Goal: Information Seeking & Learning: Learn about a topic

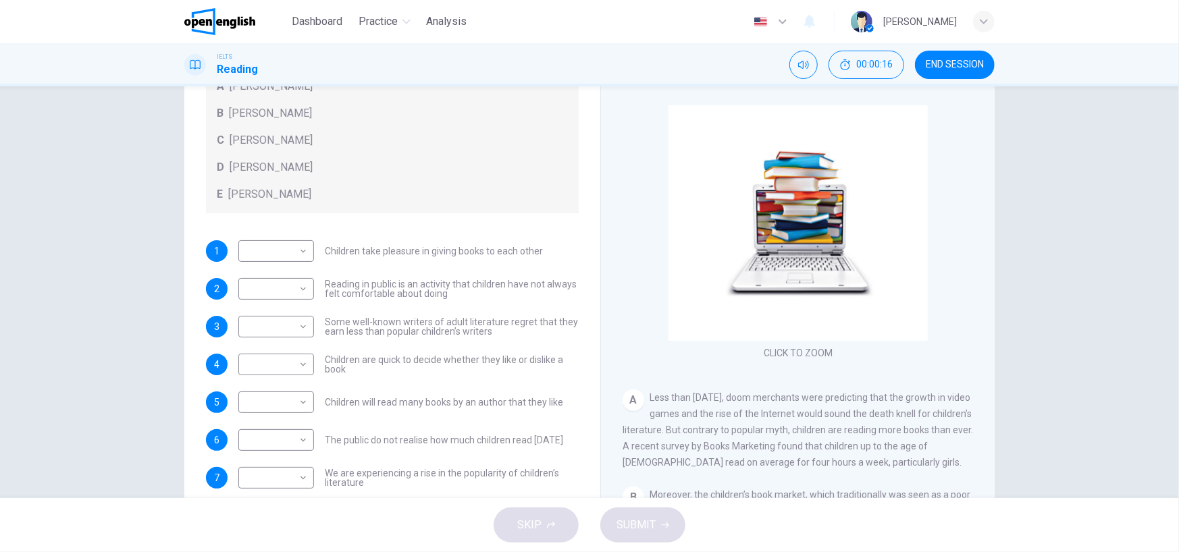
scroll to position [111, 0]
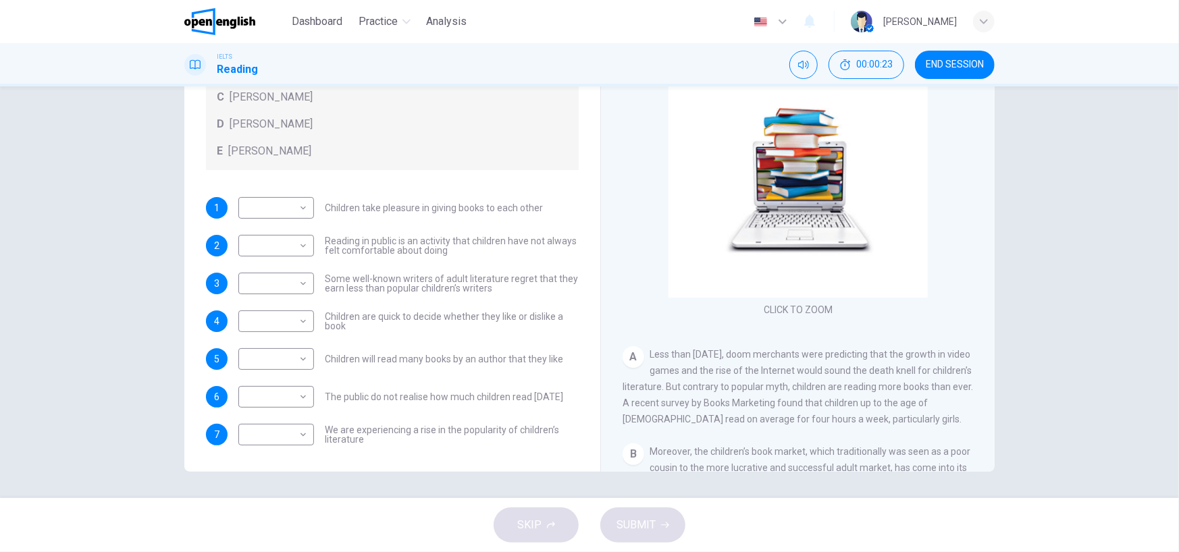
drag, startPoint x: 493, startPoint y: 290, endPoint x: 484, endPoint y: 281, distance: 12.4
click at [484, 281] on span "Some well-known writers of adult literature regret that they earn less than pop…" at bounding box center [452, 283] width 254 height 19
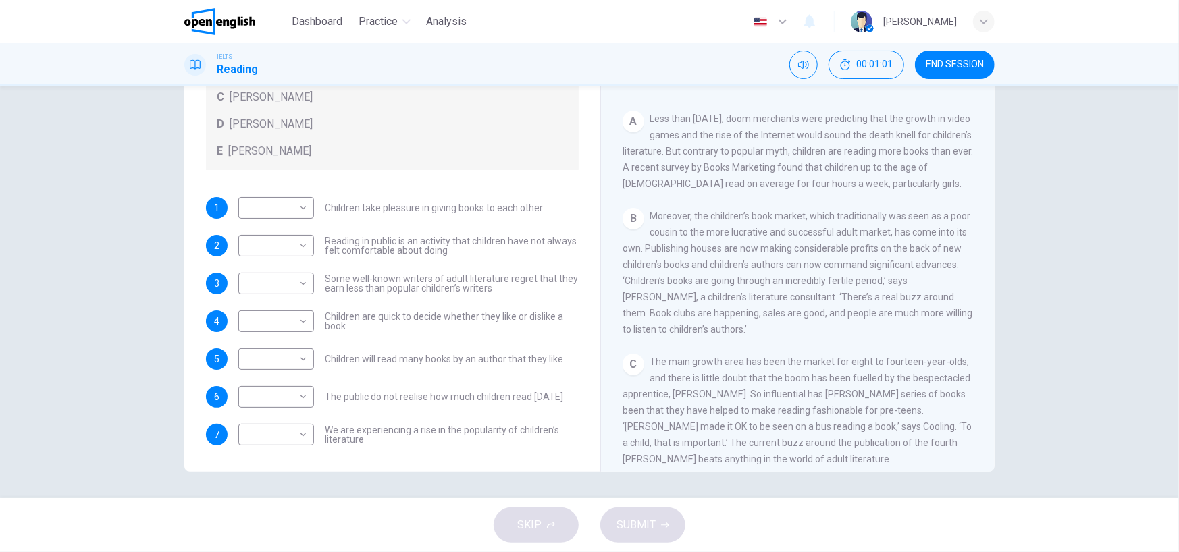
scroll to position [338, 0]
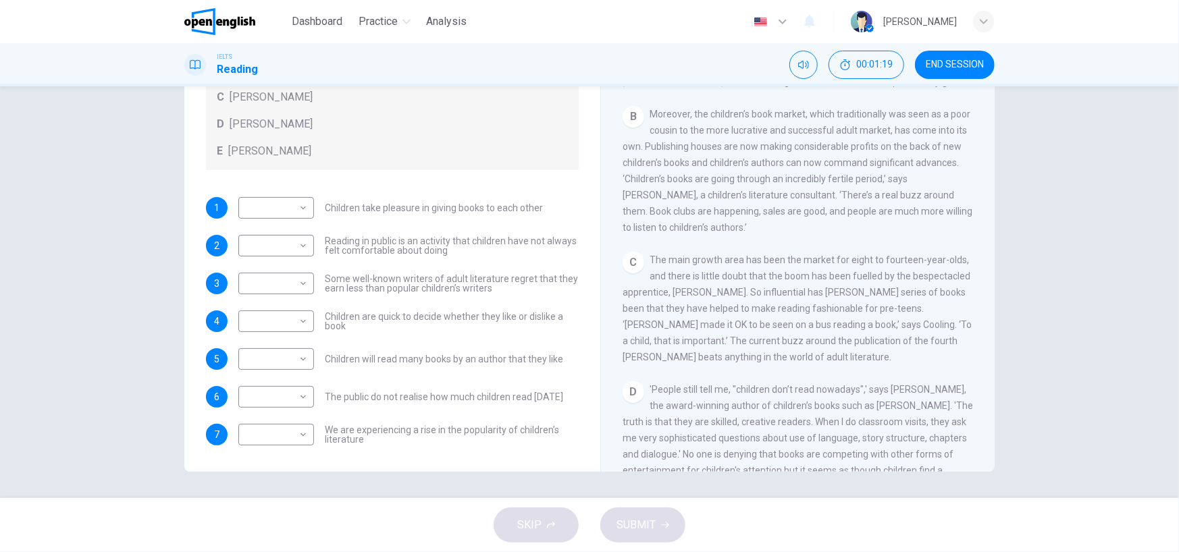
drag, startPoint x: 693, startPoint y: 149, endPoint x: 851, endPoint y: 151, distance: 158.0
click at [851, 151] on span "Moreover, the children’s book market, which traditionally was seen as a poor co…" at bounding box center [797, 171] width 350 height 124
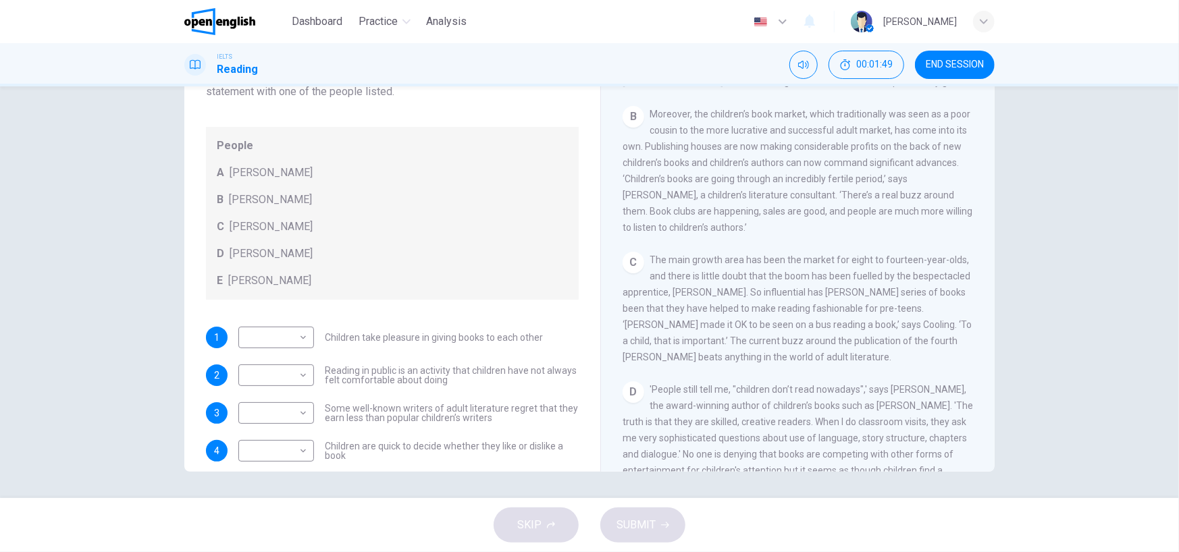
drag, startPoint x: 878, startPoint y: 184, endPoint x: 884, endPoint y: 185, distance: 6.8
click at [884, 185] on span "Moreover, the children’s book market, which traditionally was seen as a poor co…" at bounding box center [797, 171] width 350 height 124
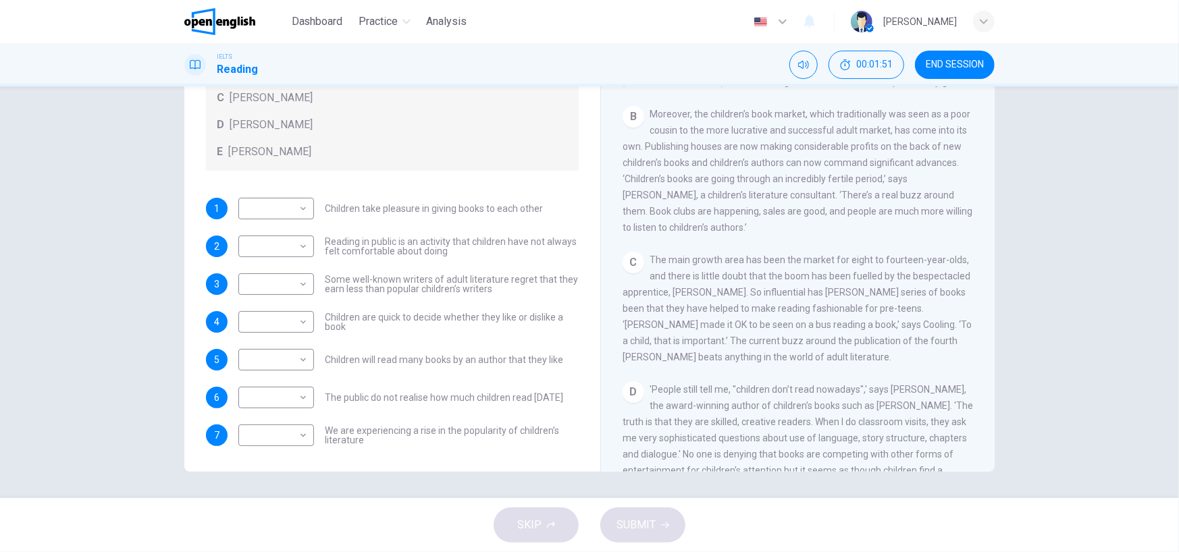
scroll to position [130, 0]
click at [288, 439] on body "This site uses cookies, as explained in our Privacy Policy . If you agree to th…" at bounding box center [589, 276] width 1179 height 552
click at [281, 448] on li "A" at bounding box center [273, 444] width 76 height 22
type input "*"
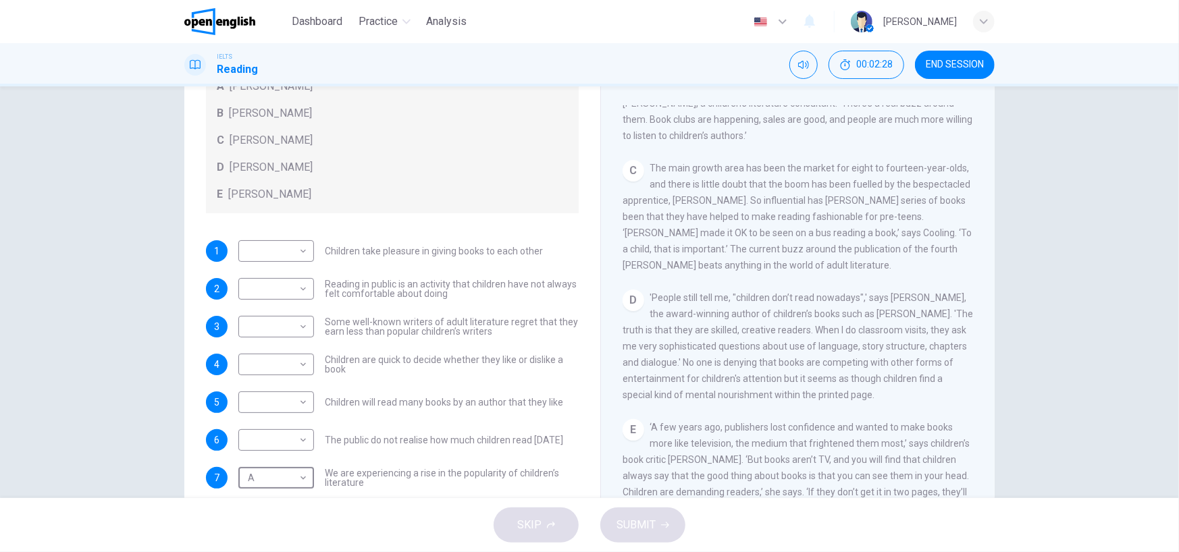
scroll to position [111, 0]
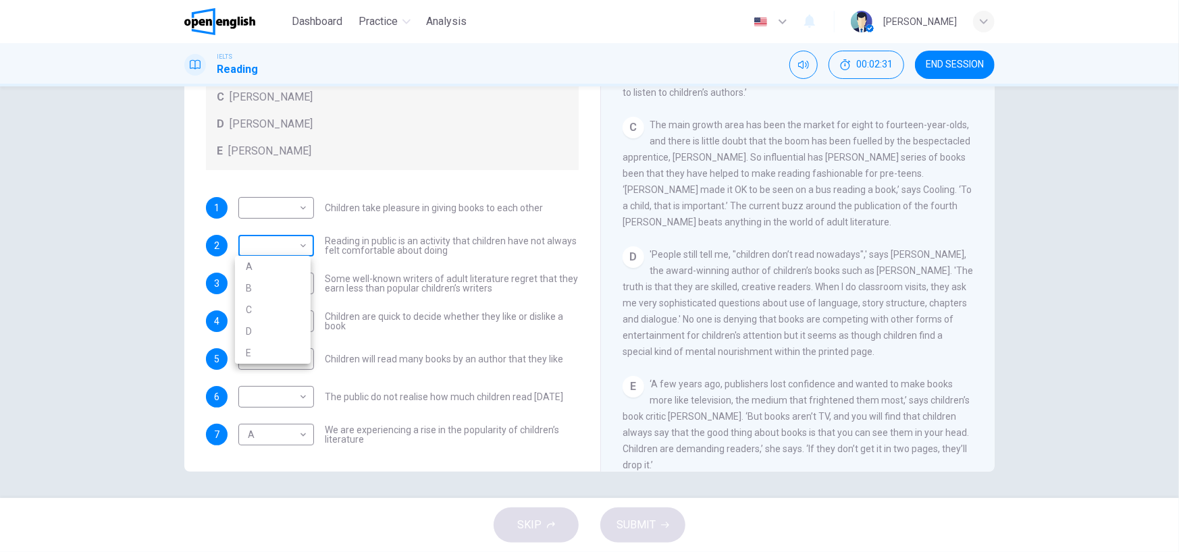
click at [298, 240] on body "This site uses cookies, as explained in our Privacy Policy . If you agree to th…" at bounding box center [589, 276] width 1179 height 552
click at [286, 262] on li "A" at bounding box center [273, 267] width 76 height 22
type input "*"
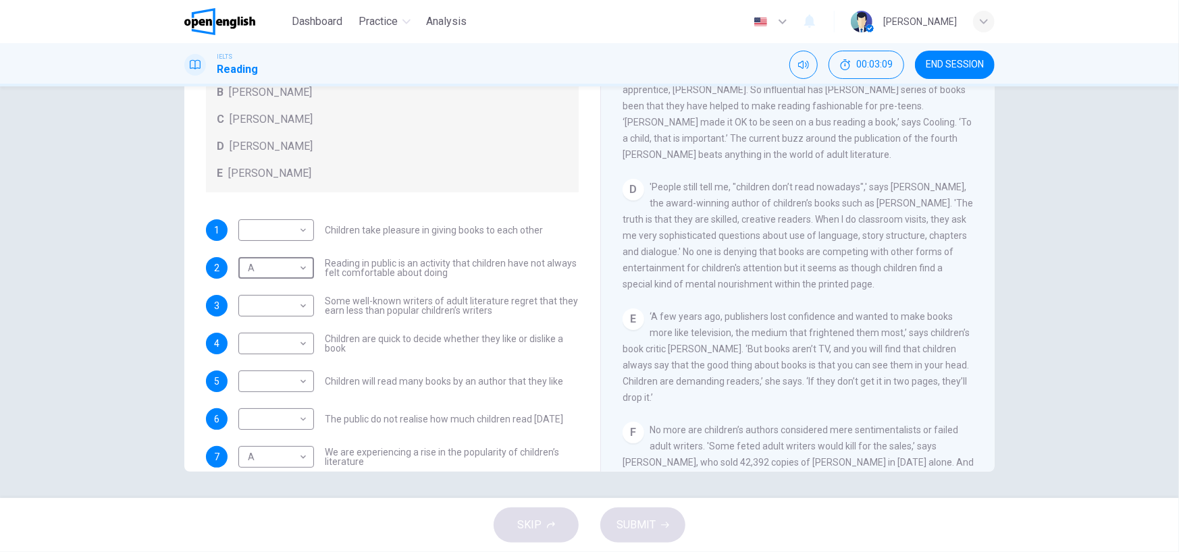
scroll to position [130, 0]
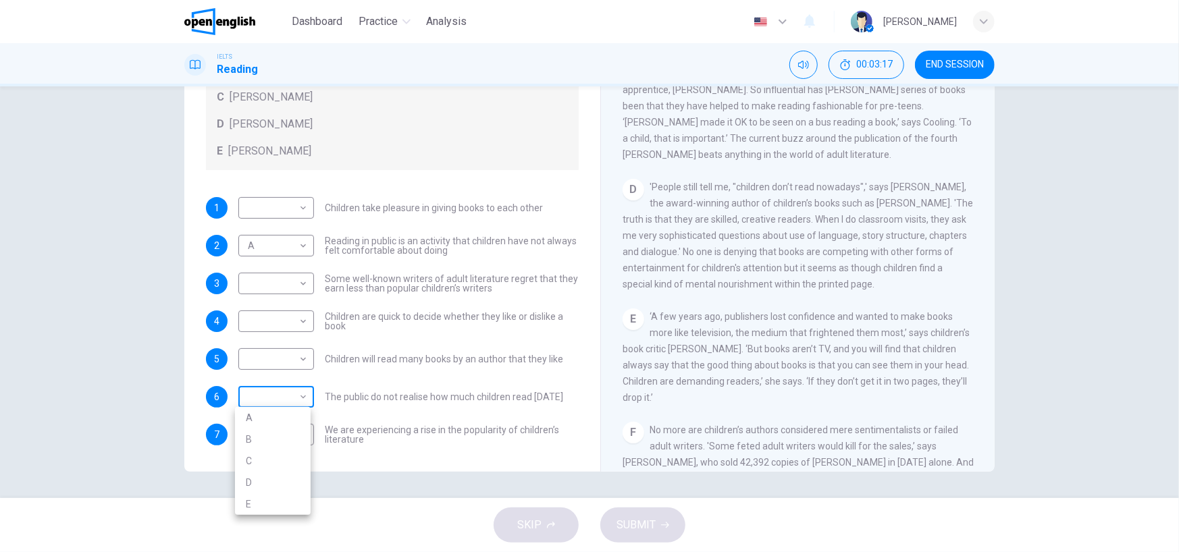
click at [288, 400] on body "This site uses cookies, as explained in our Privacy Policy . If you agree to th…" at bounding box center [589, 276] width 1179 height 552
click at [279, 439] on li "B" at bounding box center [273, 440] width 76 height 22
type input "*"
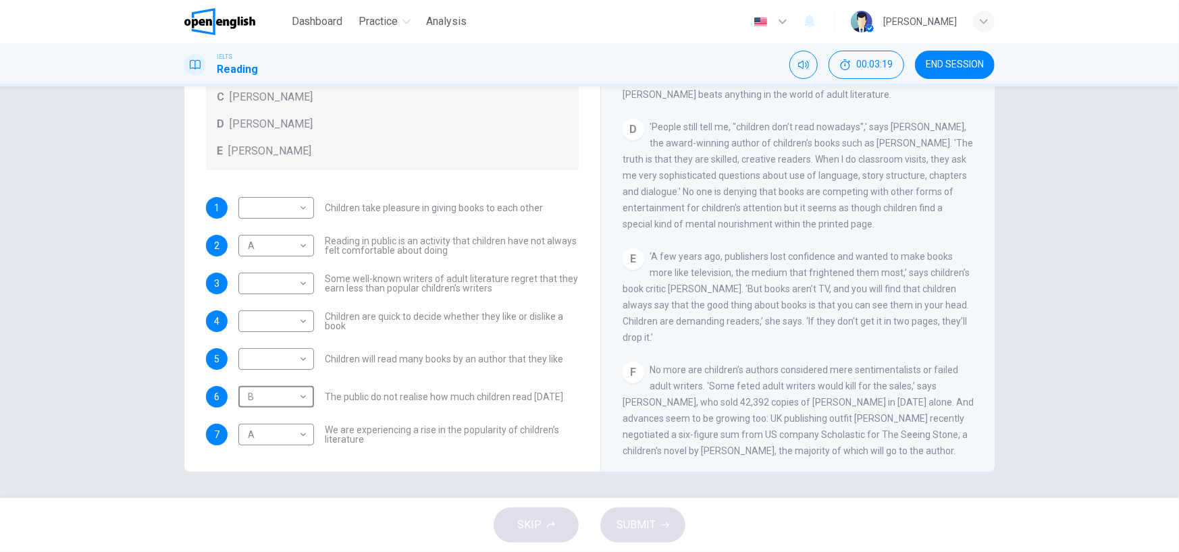
scroll to position [675, 0]
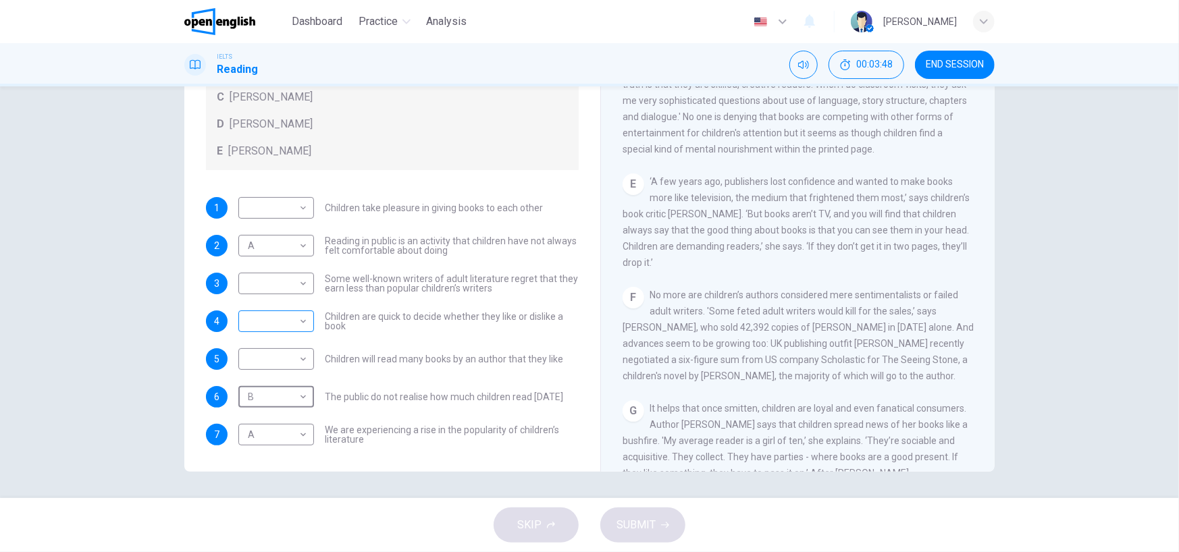
click at [292, 325] on body "This site uses cookies, as explained in our Privacy Policy . If you agree to th…" at bounding box center [589, 276] width 1179 height 552
click at [277, 384] on li "C" at bounding box center [273, 386] width 76 height 22
type input "*"
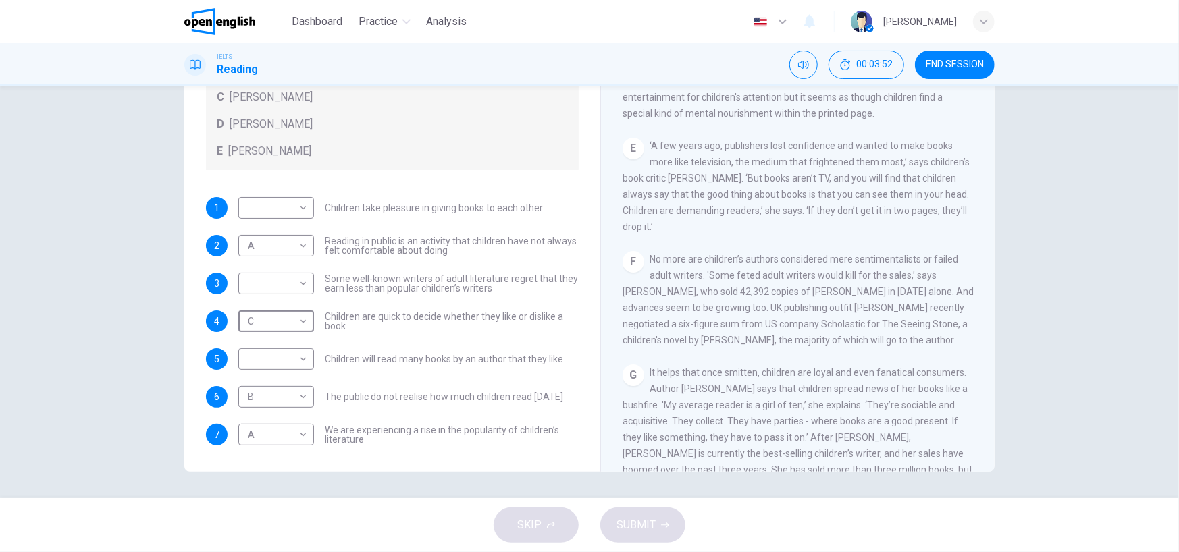
scroll to position [743, 0]
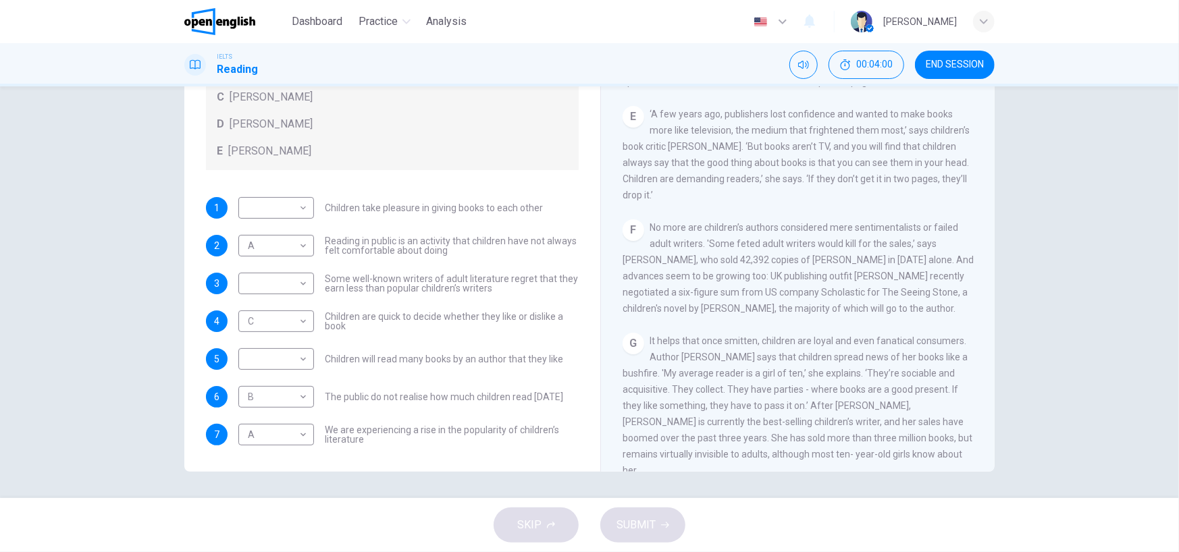
drag, startPoint x: 682, startPoint y: 248, endPoint x: 795, endPoint y: 248, distance: 113.4
click at [795, 248] on span "No more are children’s authors considered mere sentimentalists or failed adult …" at bounding box center [797, 268] width 351 height 92
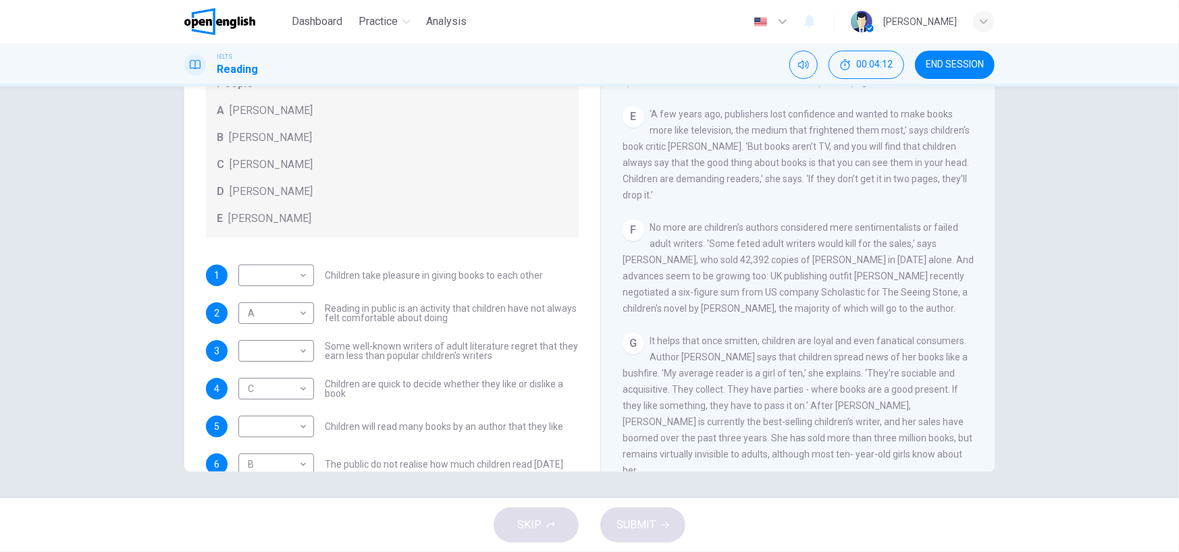
scroll to position [130, 0]
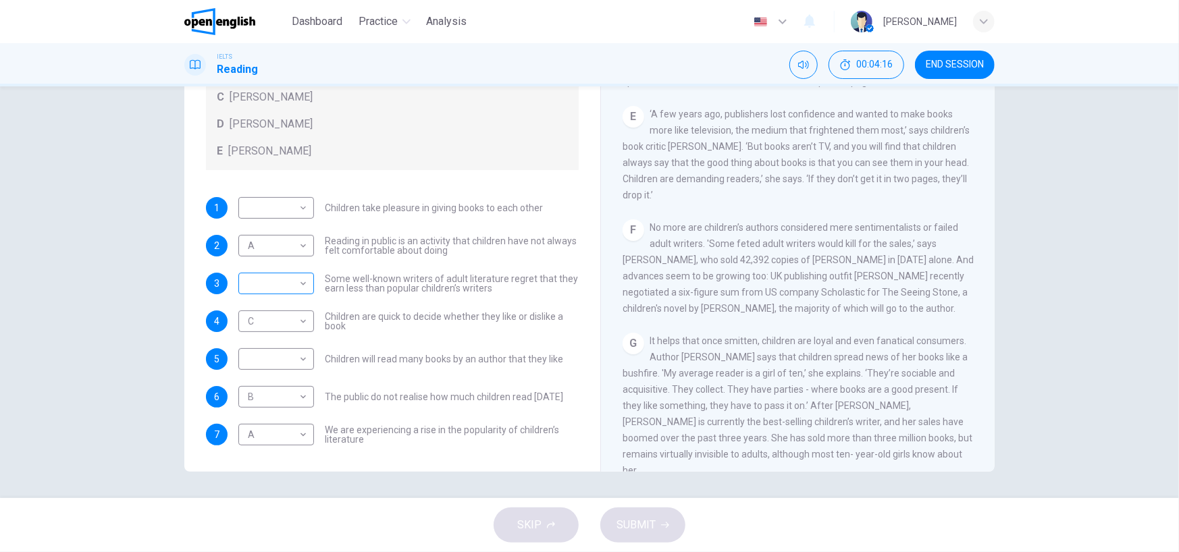
click at [281, 277] on body "This site uses cookies, as explained in our Privacy Policy . If you agree to th…" at bounding box center [589, 276] width 1179 height 552
click at [290, 325] on li "B" at bounding box center [273, 326] width 76 height 22
type input "*"
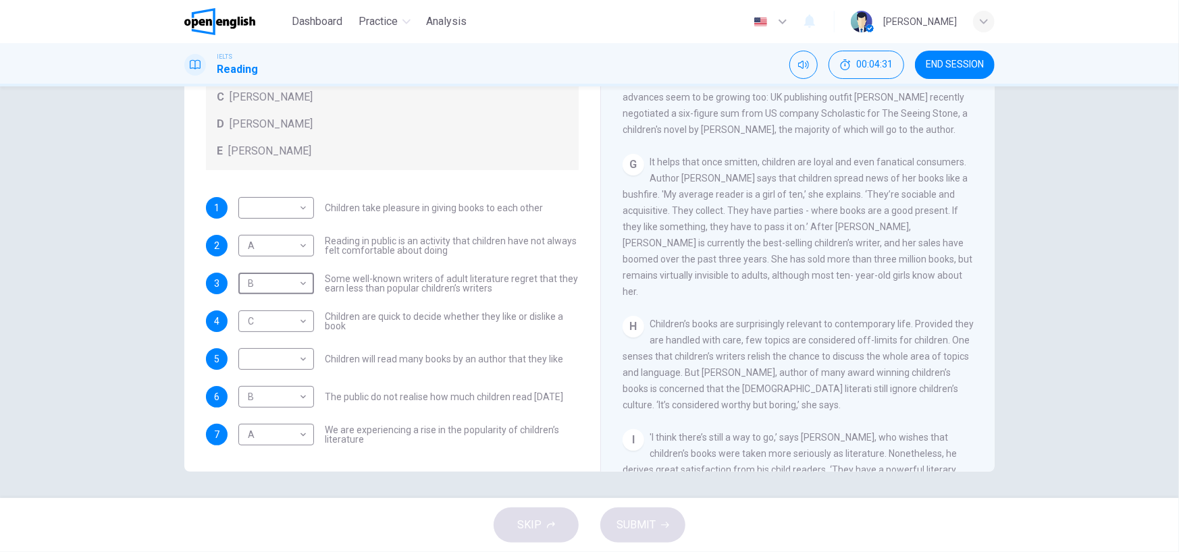
scroll to position [945, 0]
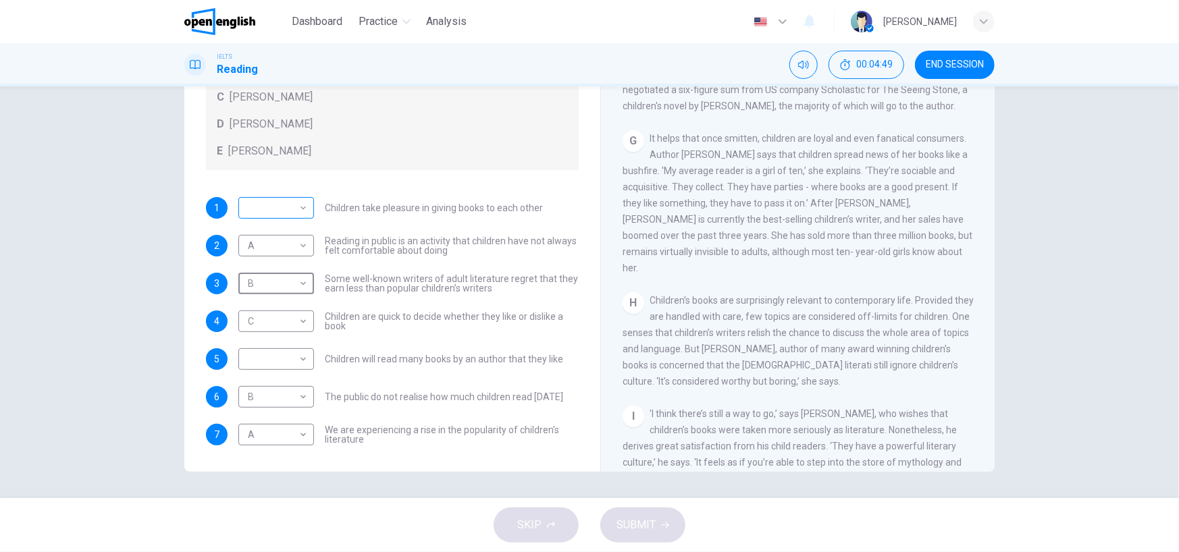
click at [276, 214] on body "This site uses cookies, as explained in our Privacy Policy . If you agree to th…" at bounding box center [589, 276] width 1179 height 552
click at [266, 300] on li "D" at bounding box center [273, 294] width 76 height 22
type input "*"
click at [288, 365] on body "This site uses cookies, as explained in our Privacy Policy . If you agree to th…" at bounding box center [589, 276] width 1179 height 552
click at [277, 434] on li "D" at bounding box center [273, 445] width 76 height 22
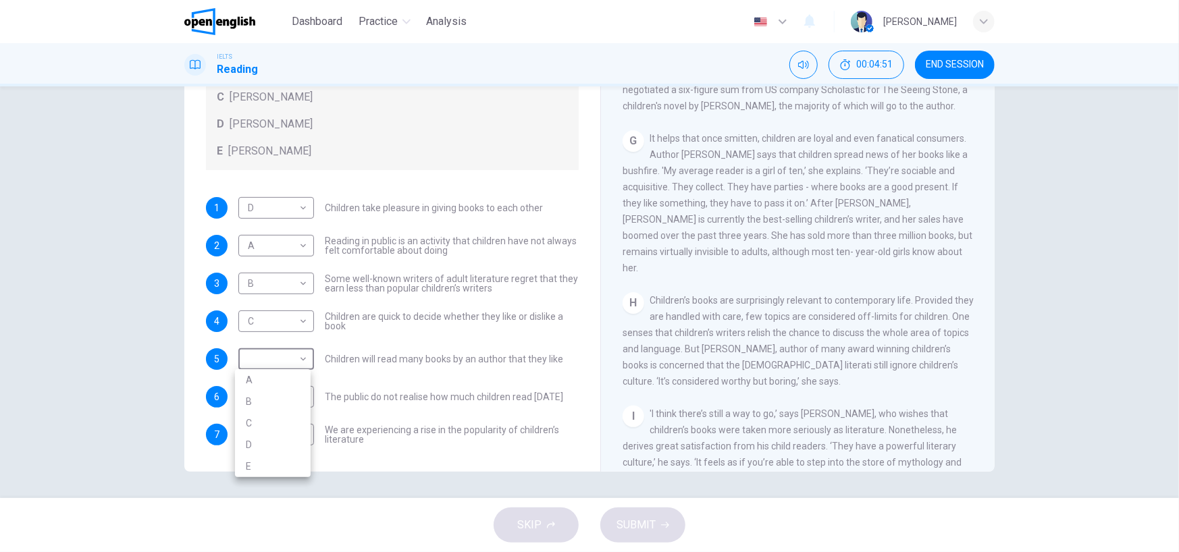
type input "*"
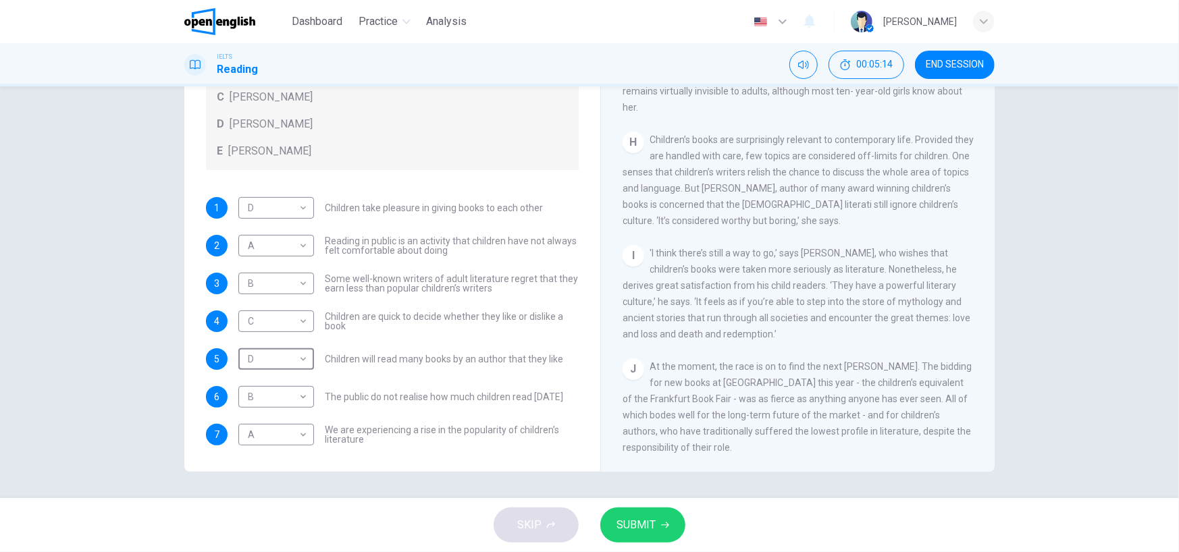
scroll to position [1129, 0]
click at [674, 527] on button "SUBMIT" at bounding box center [642, 525] width 85 height 35
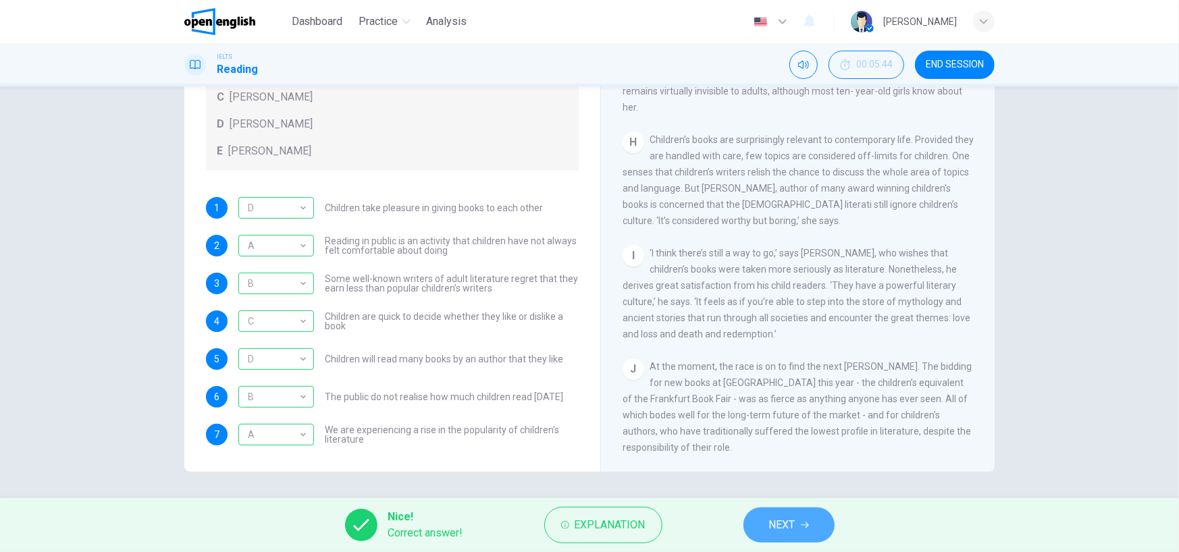
click at [795, 539] on button "NEXT" at bounding box center [788, 525] width 91 height 35
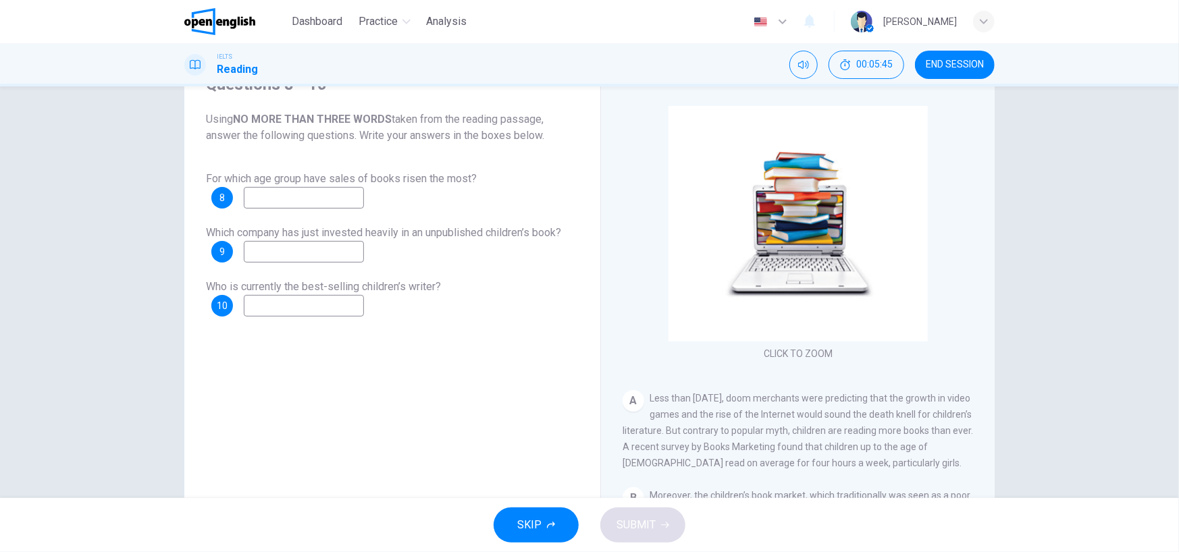
scroll to position [43, 0]
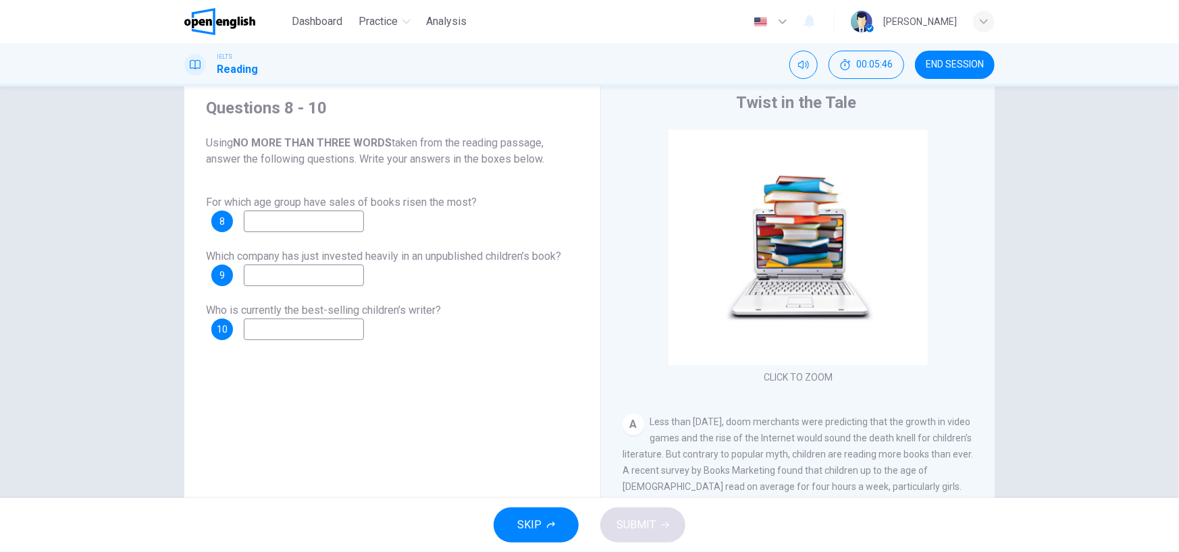
click at [266, 220] on input at bounding box center [304, 222] width 120 height 22
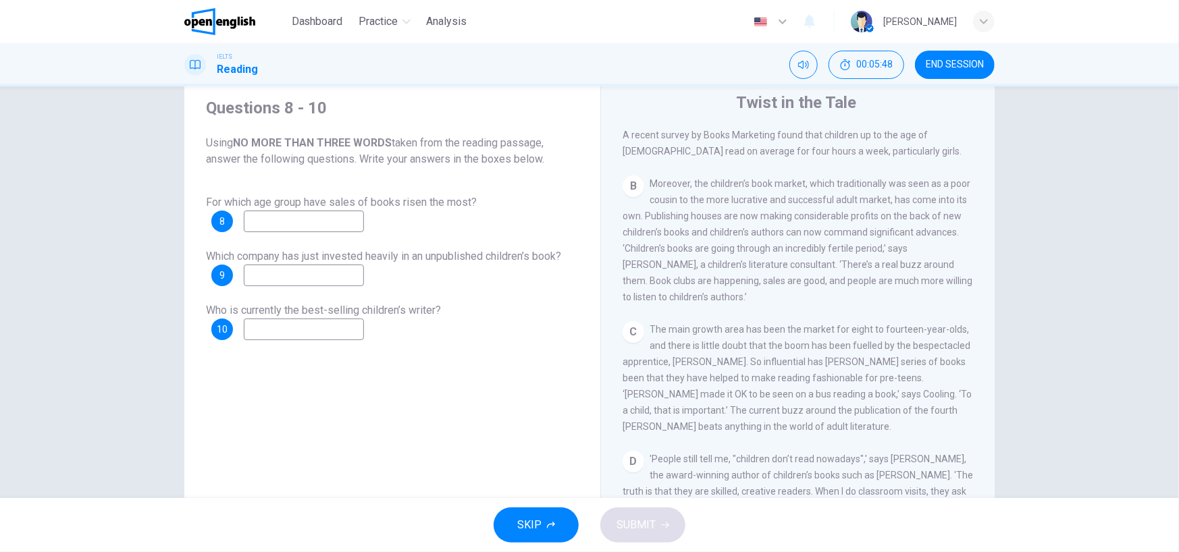
scroll to position [338, 0]
click at [844, 332] on span "The main growth area has been the market for eight to fourteen-year-olds, and t…" at bounding box center [796, 376] width 349 height 108
drag, startPoint x: 842, startPoint y: 337, endPoint x: 930, endPoint y: 331, distance: 88.6
click at [930, 331] on span "The main growth area has been the market for eight to fourteen-year-olds, and t…" at bounding box center [796, 376] width 349 height 108
click at [265, 225] on input at bounding box center [304, 222] width 120 height 22
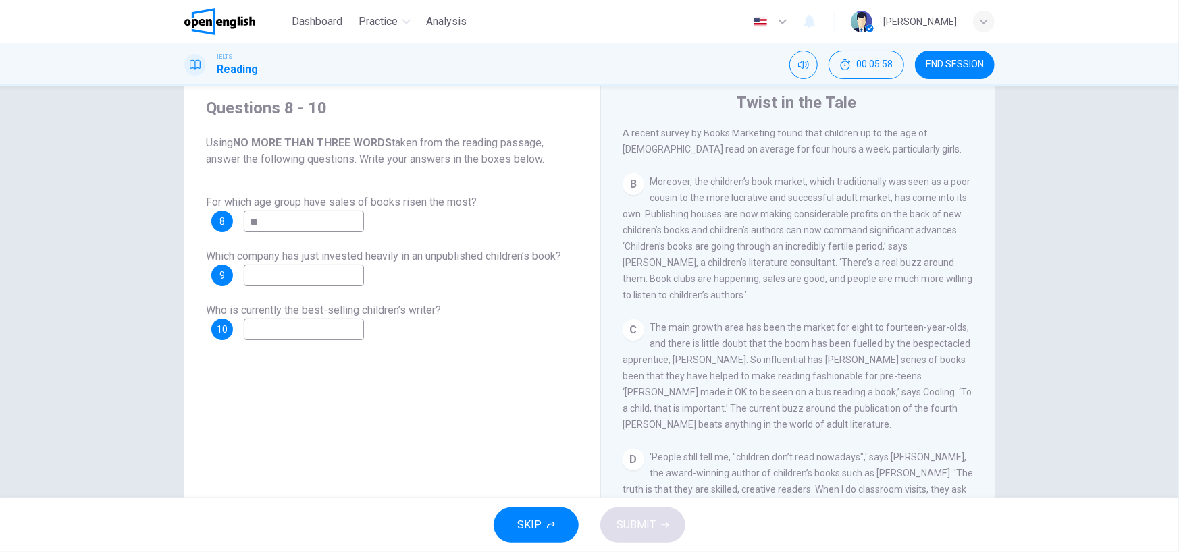
type input "*"
type input "**********"
click at [325, 274] on input at bounding box center [304, 276] width 120 height 22
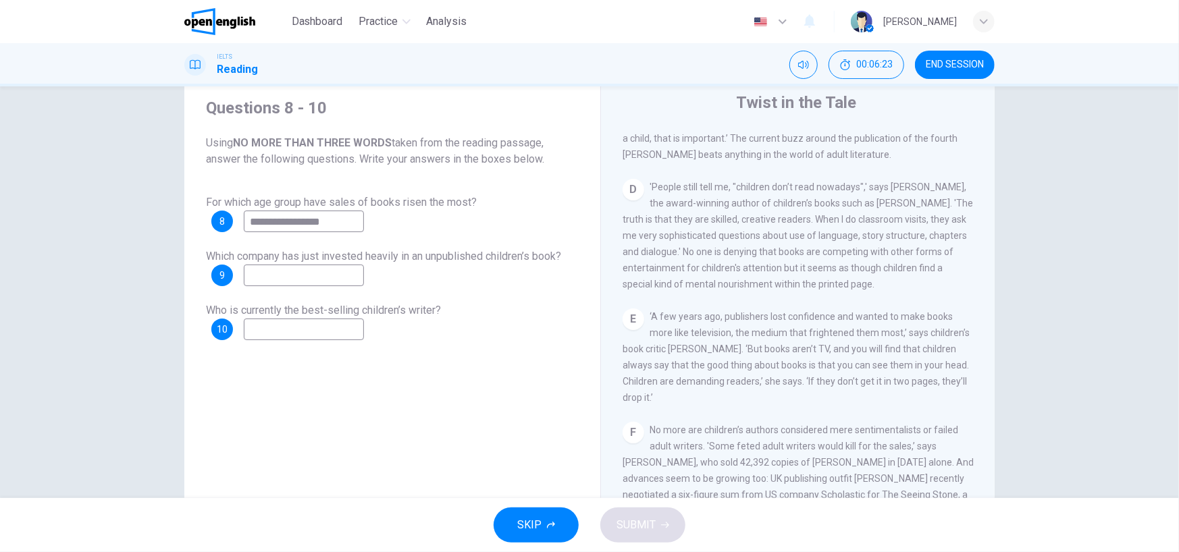
scroll to position [675, 0]
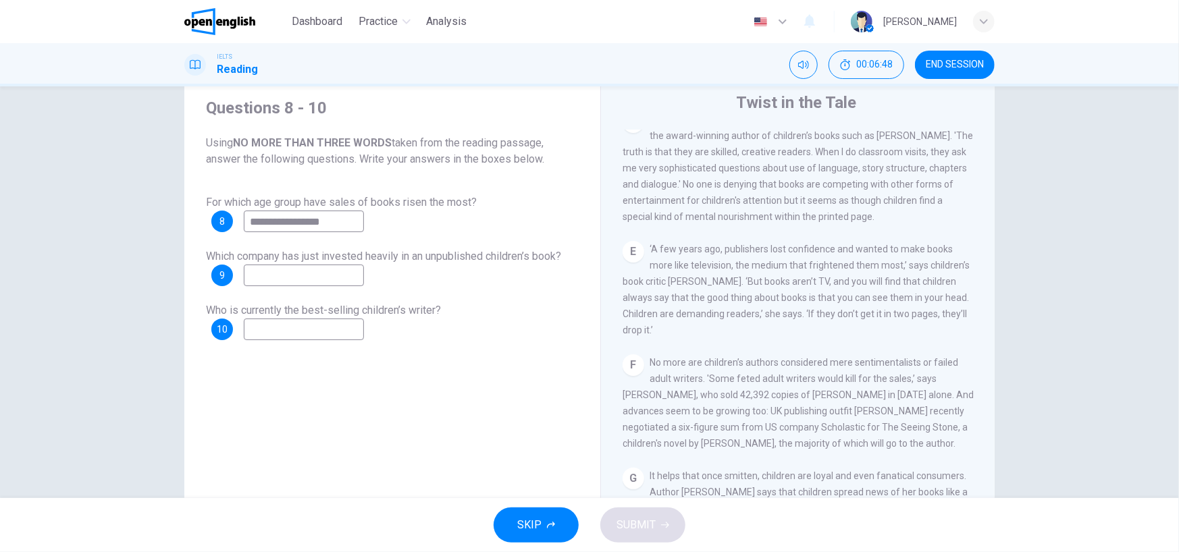
click at [325, 269] on input at bounding box center [304, 276] width 120 height 22
type input "*"
type input "**********"
click at [358, 340] on div "**********" at bounding box center [392, 219] width 394 height 270
click at [358, 325] on input at bounding box center [304, 330] width 120 height 22
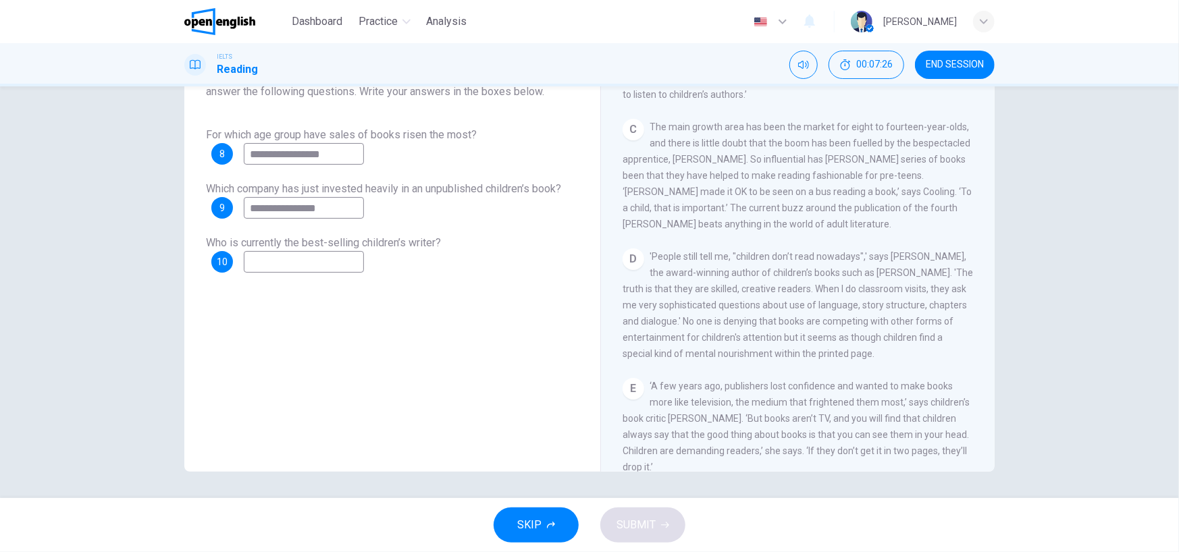
scroll to position [454, 0]
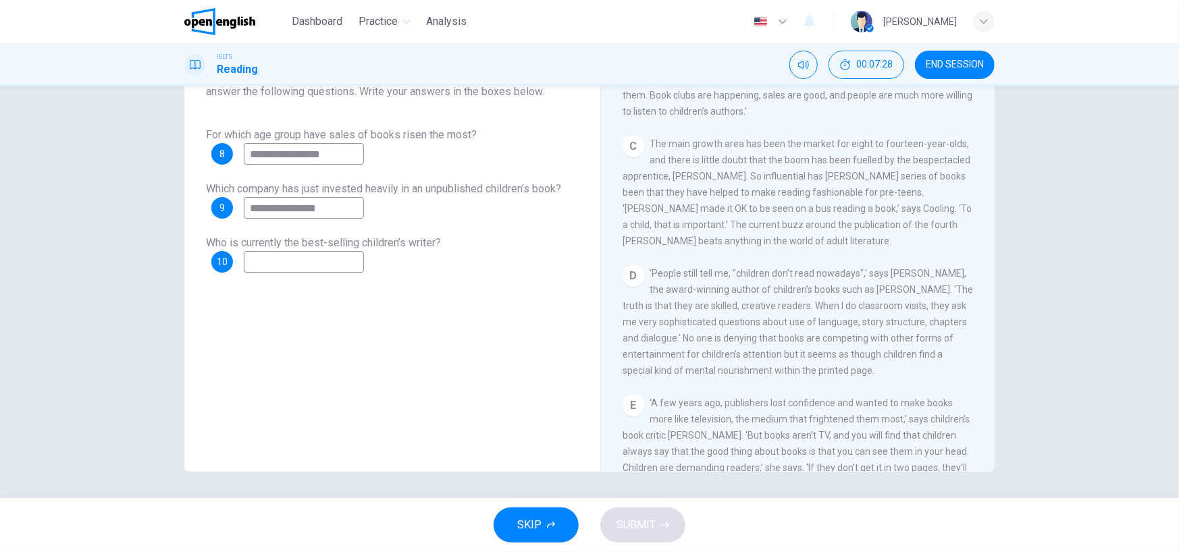
click at [336, 267] on input at bounding box center [304, 262] width 120 height 22
type input "**********"
click at [630, 539] on button "SUBMIT" at bounding box center [642, 525] width 85 height 35
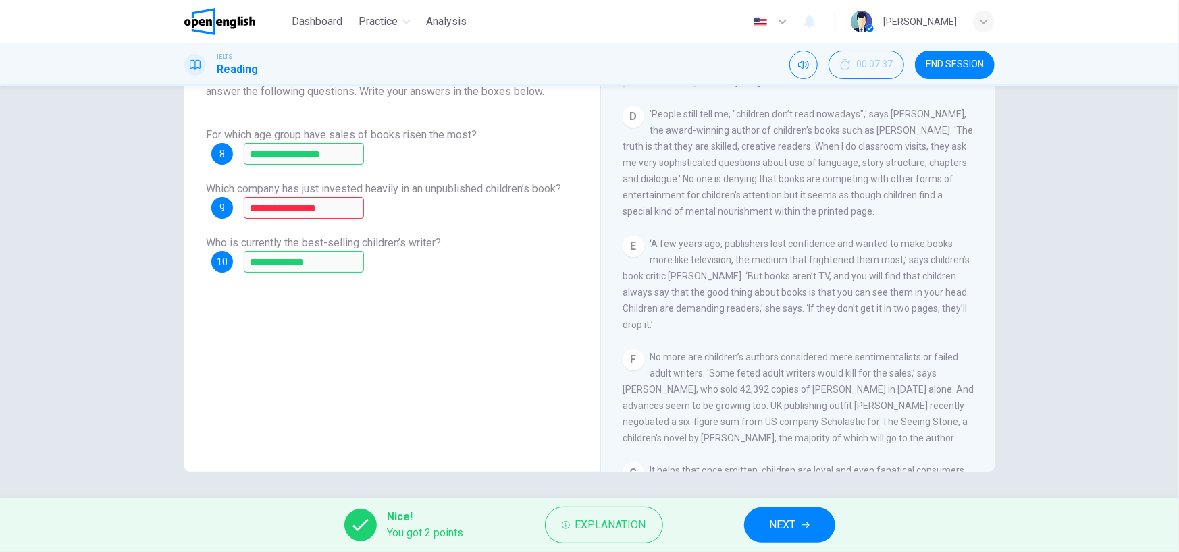
scroll to position [724, 0]
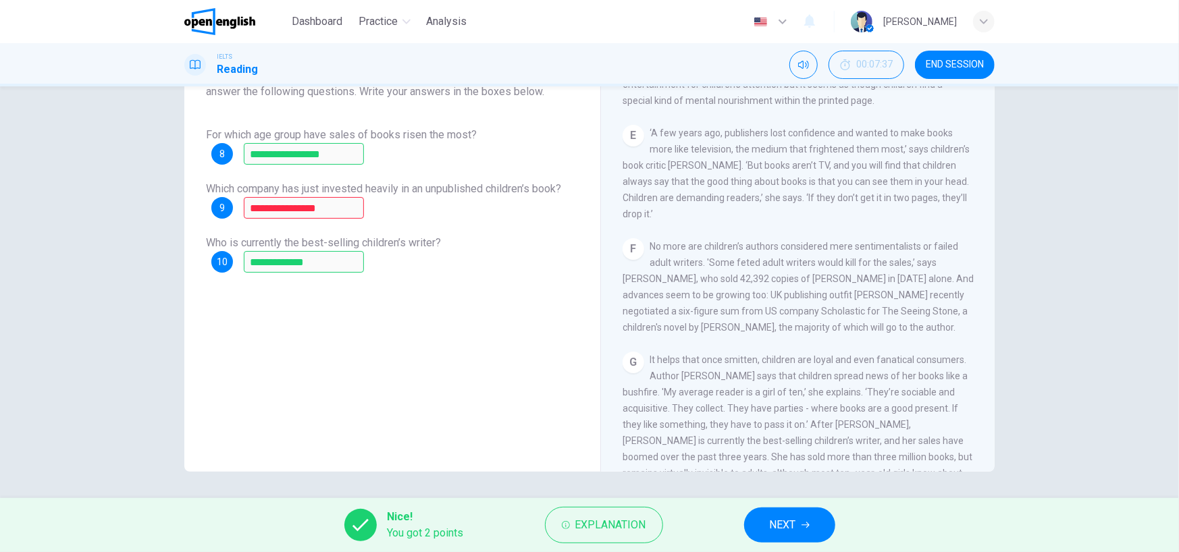
drag, startPoint x: 769, startPoint y: 321, endPoint x: 798, endPoint y: 321, distance: 29.0
click at [798, 321] on span "No more are children’s authors considered mere sentimentalists or failed adult …" at bounding box center [797, 287] width 351 height 92
click at [792, 522] on span "NEXT" at bounding box center [783, 525] width 26 height 19
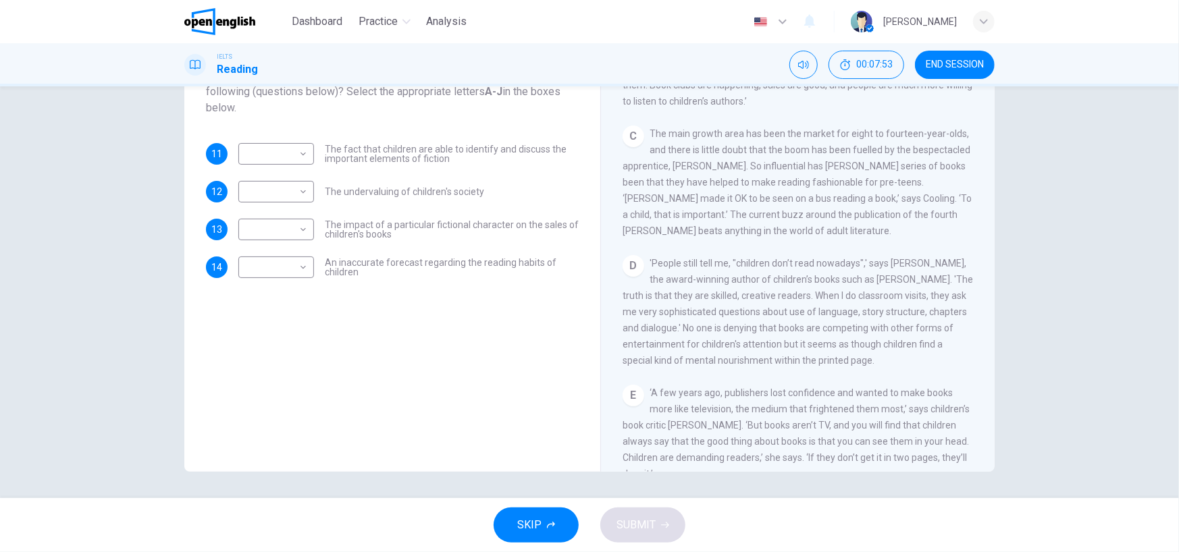
scroll to position [473, 0]
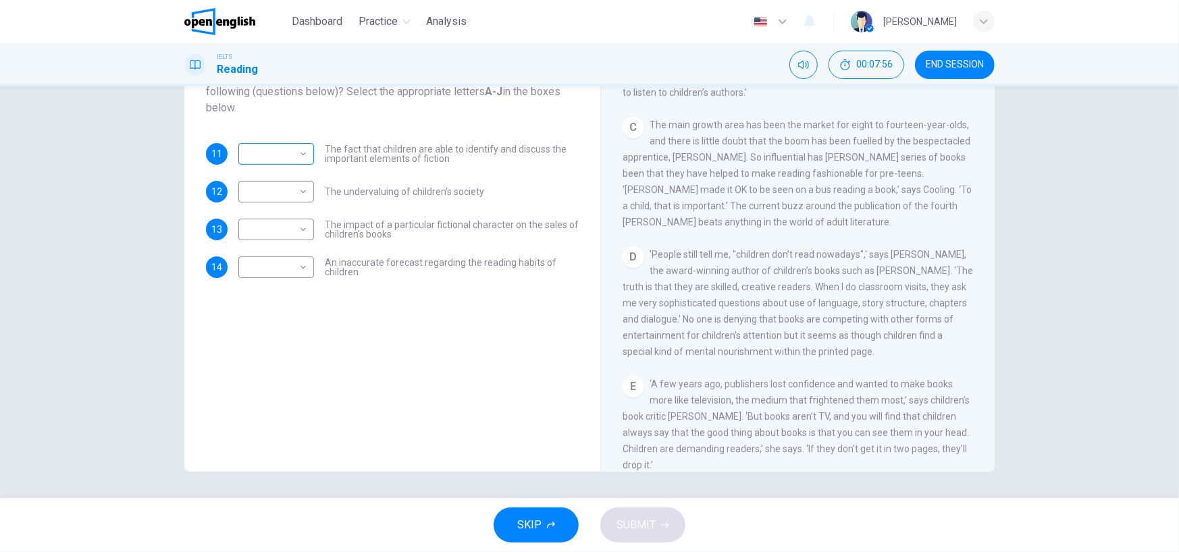
click at [269, 157] on body "This site uses cookies, as explained in our Privacy Policy . If you agree to th…" at bounding box center [589, 276] width 1179 height 552
click at [265, 237] on li "D" at bounding box center [273, 240] width 76 height 22
type input "*"
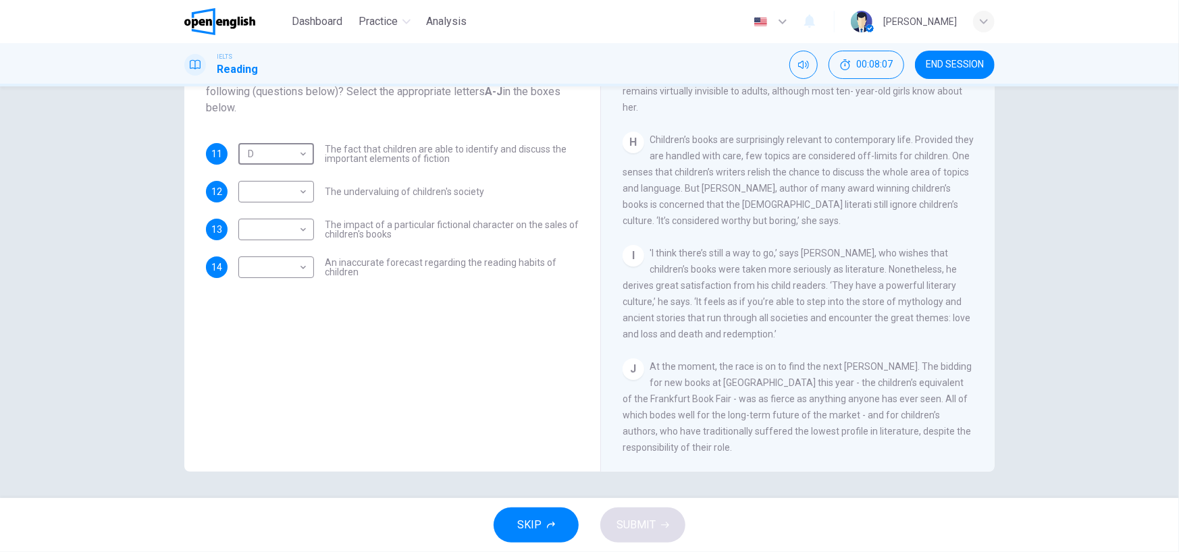
scroll to position [1129, 0]
click at [287, 194] on body "This site uses cookies, as explained in our Privacy Policy . If you agree to th…" at bounding box center [589, 276] width 1179 height 552
click at [273, 387] on li "I" at bounding box center [273, 386] width 76 height 22
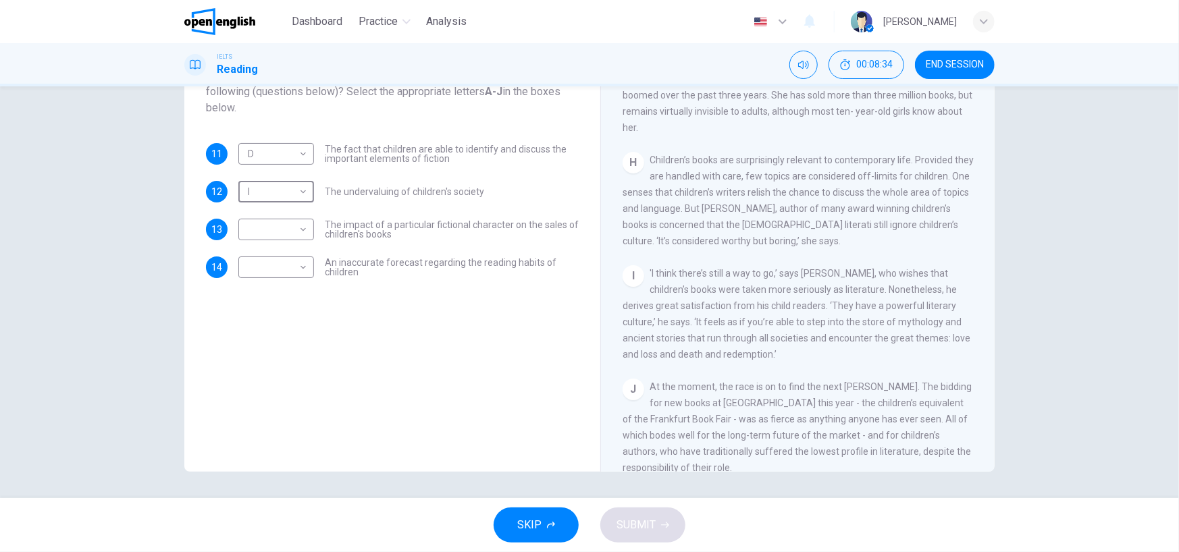
scroll to position [1061, 0]
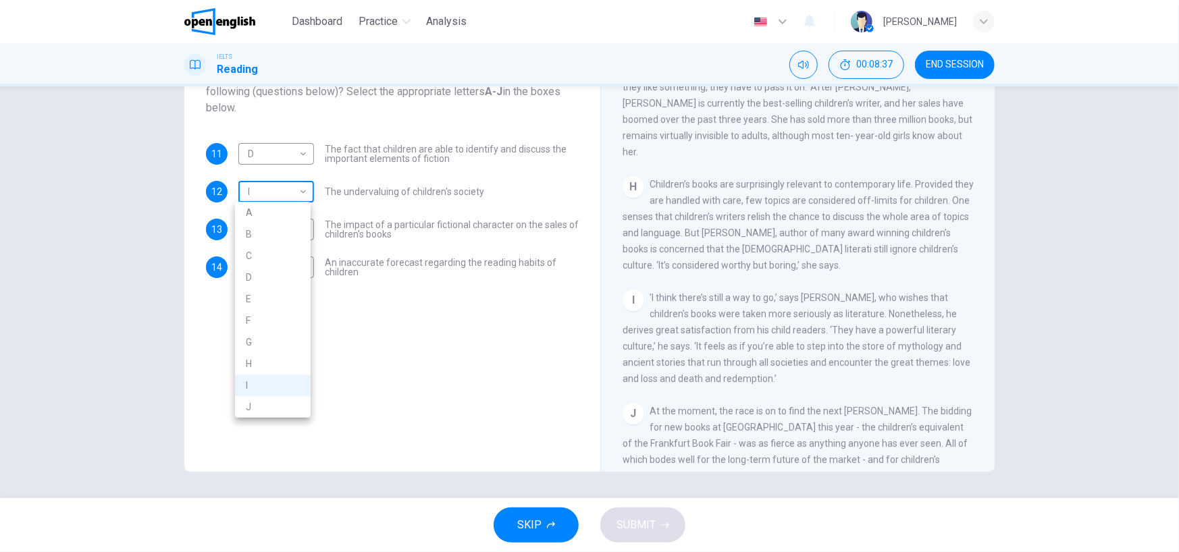
click at [284, 188] on body "This site uses cookies, as explained in our Privacy Policy . If you agree to th…" at bounding box center [589, 276] width 1179 height 552
click at [270, 371] on li "H" at bounding box center [273, 364] width 76 height 22
type input "*"
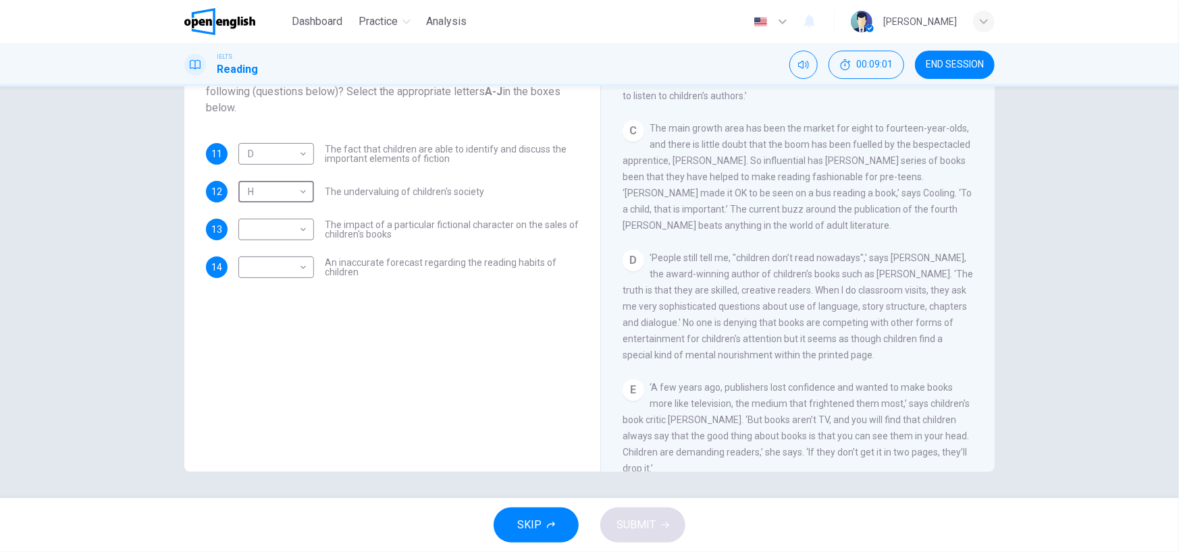
scroll to position [454, 0]
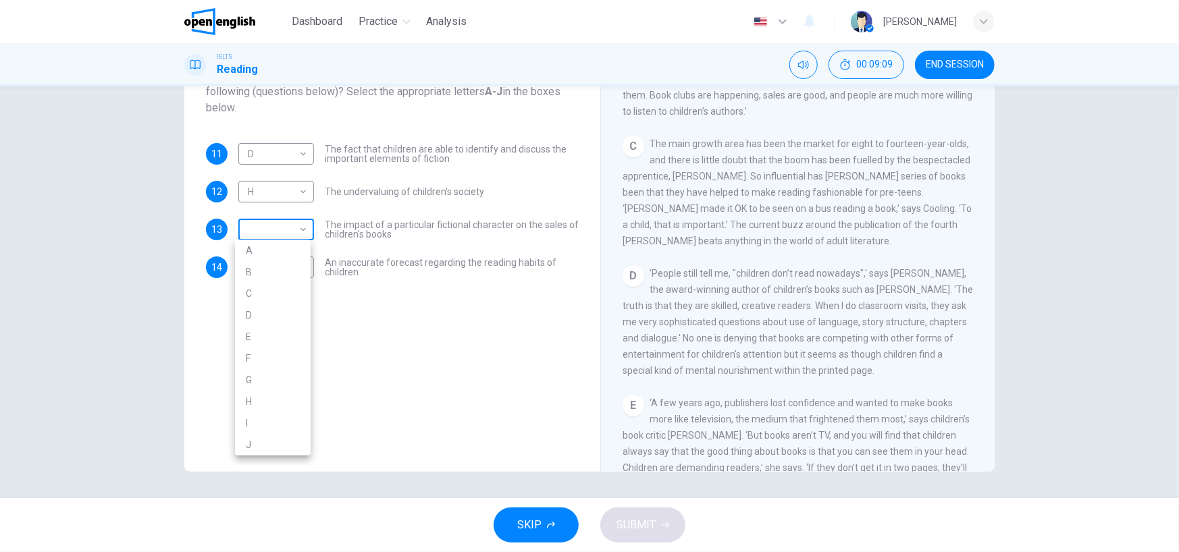
click at [250, 223] on body "This site uses cookies, as explained in our Privacy Policy . If you agree to th…" at bounding box center [589, 276] width 1179 height 552
click at [271, 292] on li "C" at bounding box center [273, 294] width 76 height 22
type input "*"
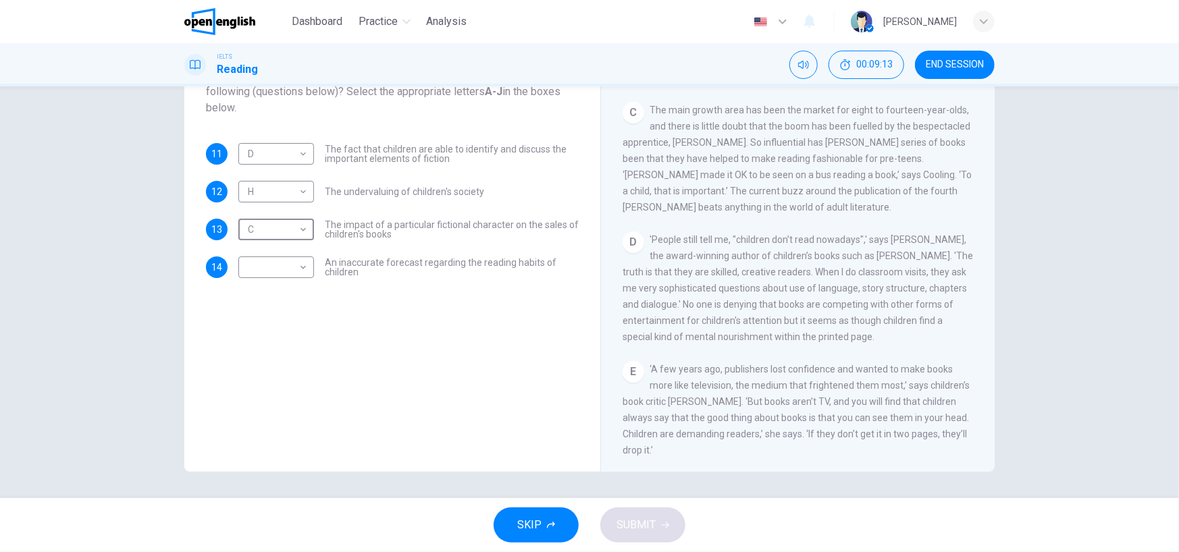
scroll to position [521, 0]
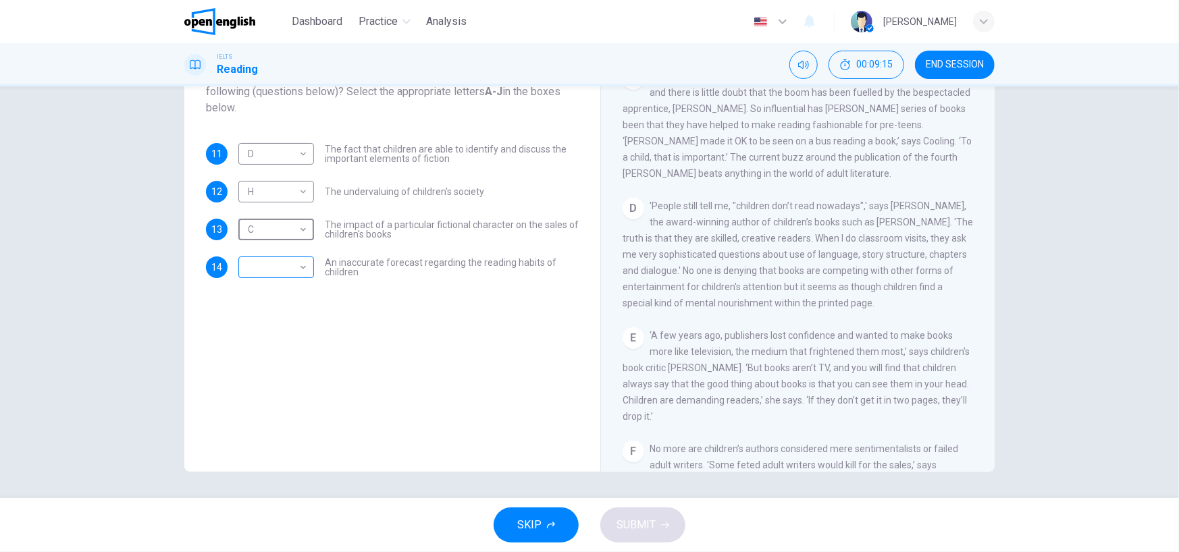
click at [258, 254] on body "This site uses cookies, as explained in our Privacy Policy . If you agree to th…" at bounding box center [589, 276] width 1179 height 552
click at [263, 352] on li "D" at bounding box center [273, 353] width 76 height 22
type input "*"
click at [657, 532] on button "SUBMIT" at bounding box center [642, 525] width 85 height 35
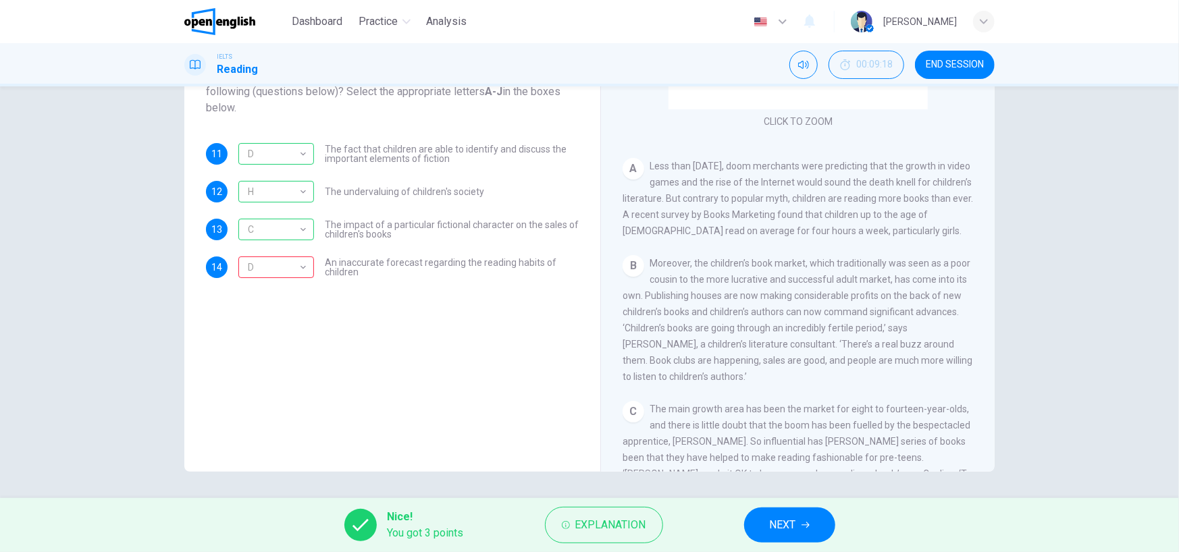
scroll to position [116, 0]
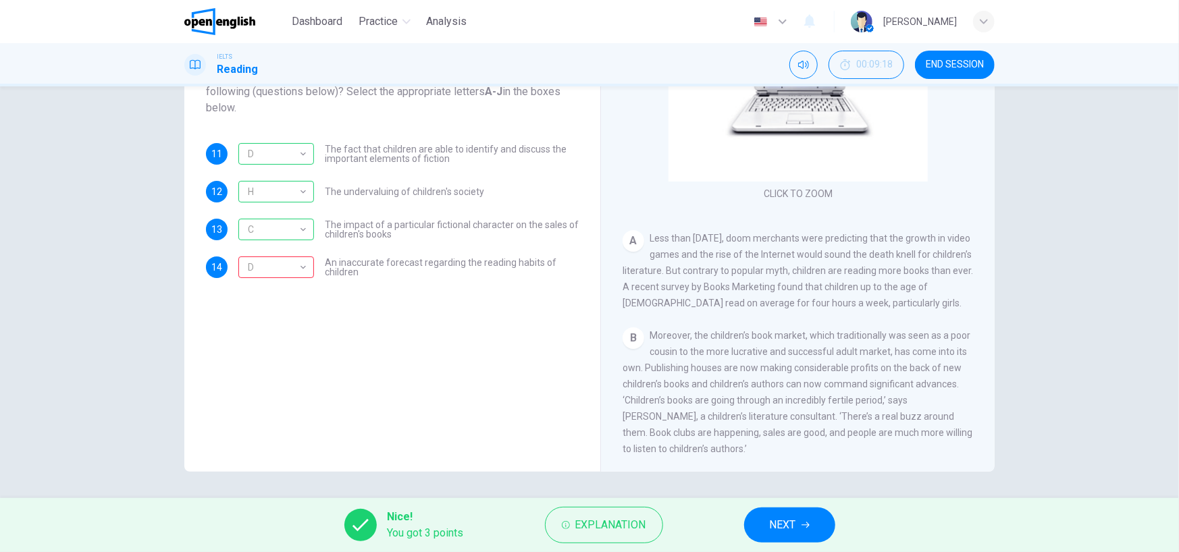
click at [751, 531] on button "NEXT" at bounding box center [789, 525] width 91 height 35
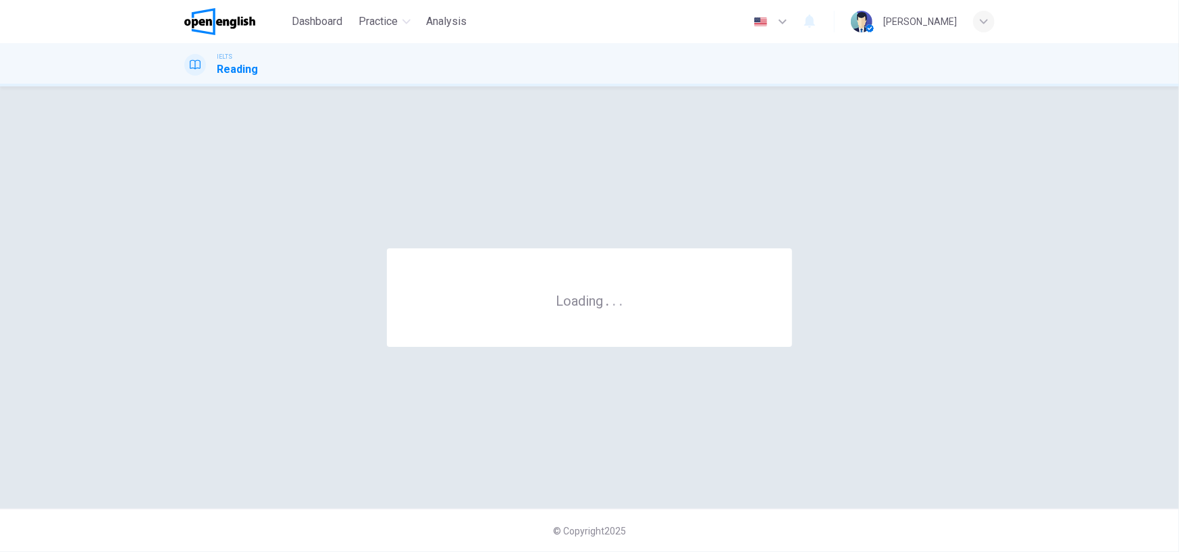
scroll to position [0, 0]
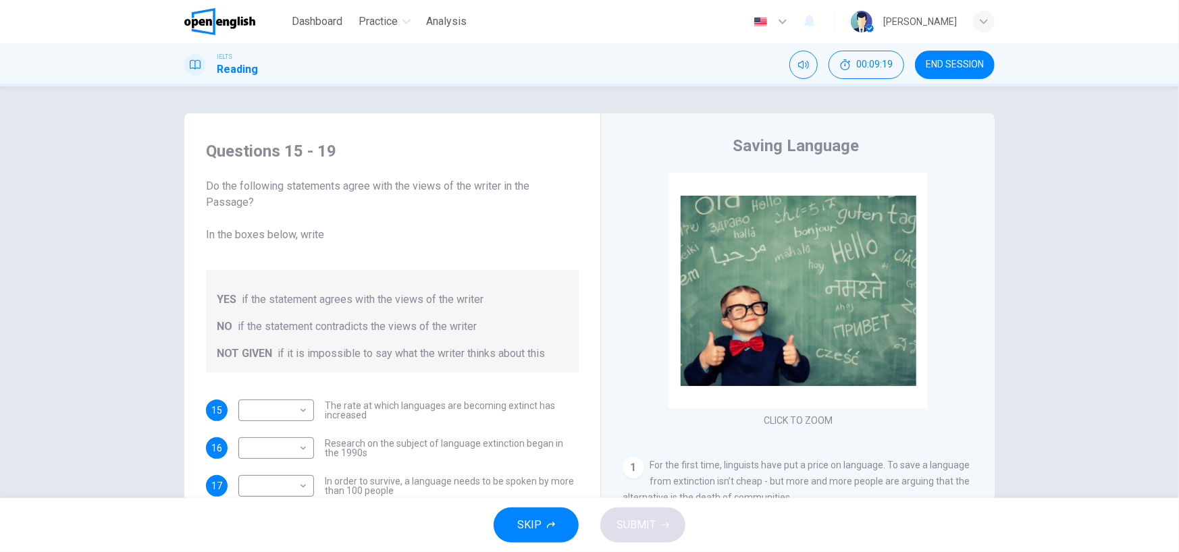
click at [957, 66] on span "END SESSION" at bounding box center [954, 64] width 58 height 11
